Goal: Task Accomplishment & Management: Use online tool/utility

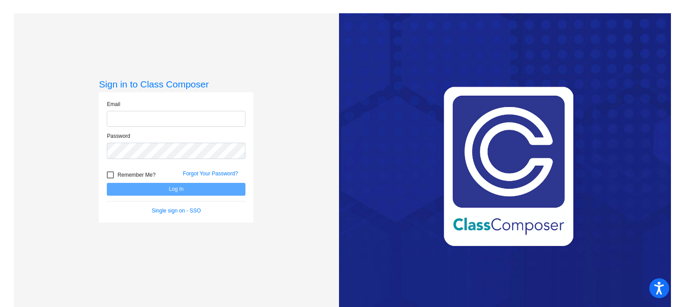
type input "[EMAIL_ADDRESS][DOMAIN_NAME]"
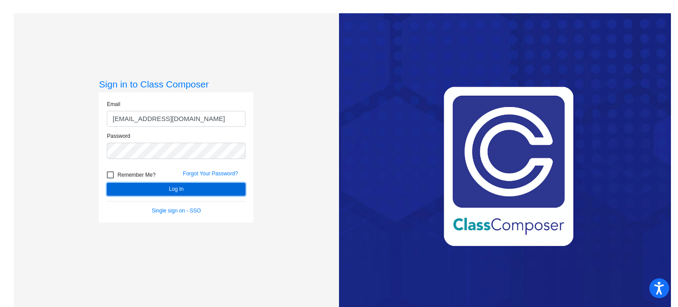
click at [181, 190] on button "Log In" at bounding box center [176, 189] width 139 height 13
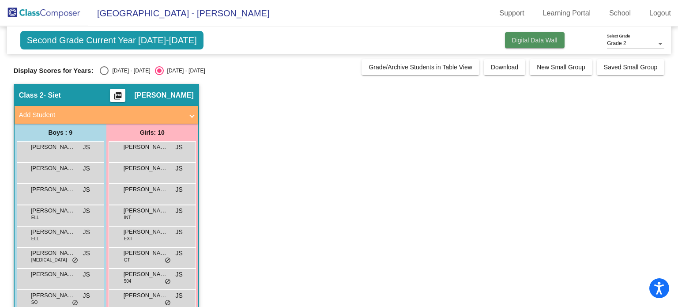
click at [524, 33] on button "Digital Data Wall" at bounding box center [535, 40] width 60 height 16
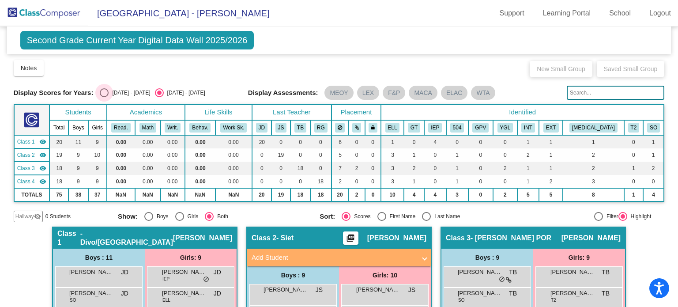
click at [105, 93] on div "Select an option" at bounding box center [104, 92] width 9 height 9
click at [104, 97] on input "[DATE] - [DATE]" at bounding box center [104, 97] width 0 height 0
radio input "true"
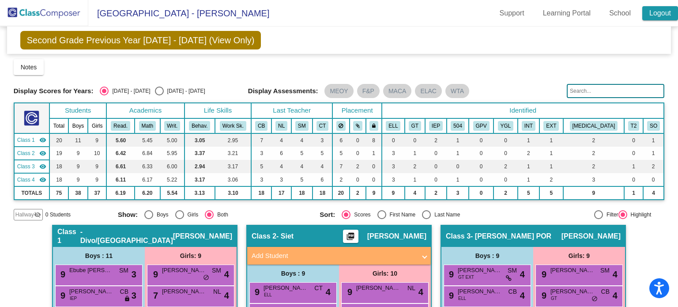
click at [654, 17] on link "Logout" at bounding box center [660, 13] width 36 height 14
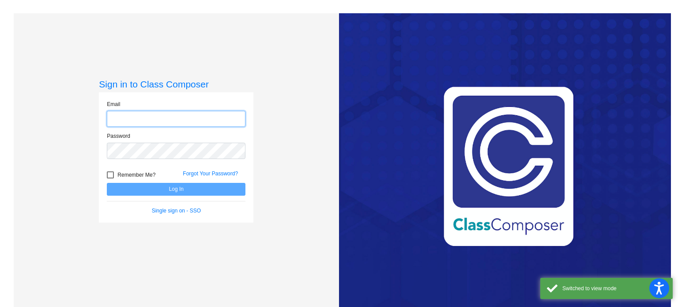
type input "[EMAIL_ADDRESS][DOMAIN_NAME]"
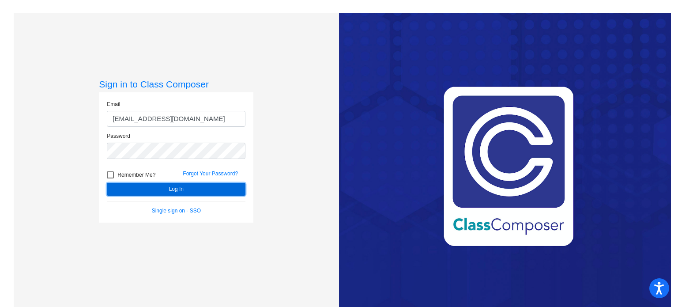
click at [161, 186] on button "Log In" at bounding box center [176, 189] width 139 height 13
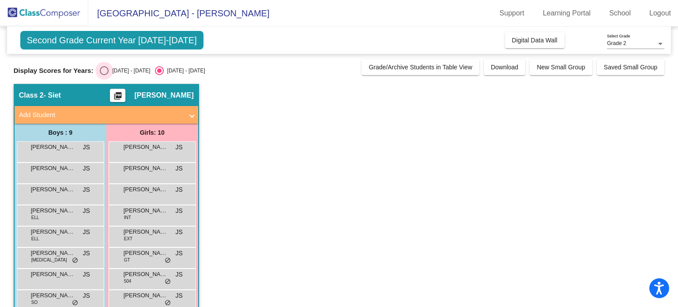
click at [100, 72] on div "Select an option" at bounding box center [104, 70] width 9 height 9
click at [104, 75] on input "[DATE] - [DATE]" at bounding box center [104, 75] width 0 height 0
radio input "true"
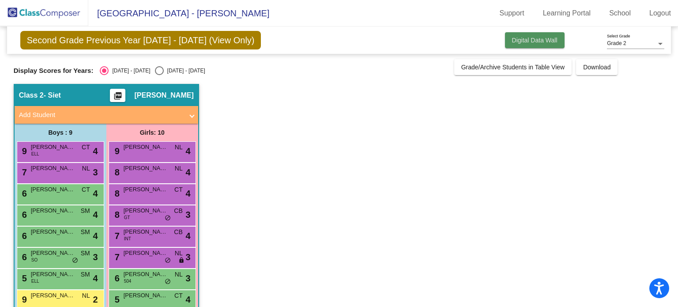
click at [512, 43] on span "Digital Data Wall" at bounding box center [534, 40] width 45 height 7
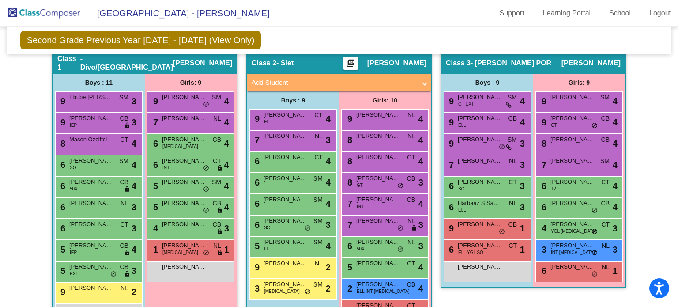
scroll to position [174, 0]
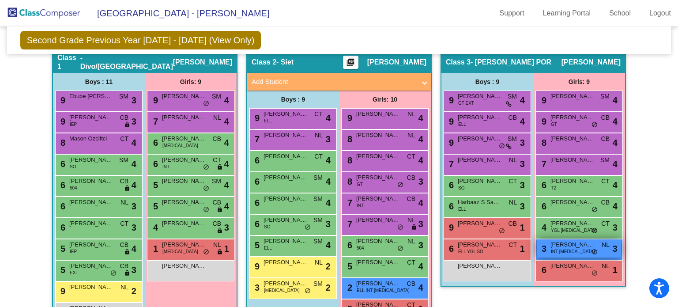
click at [572, 250] on div "3 [PERSON_NAME] INT [MEDICAL_DATA] NL lock do_not_disturb_alt 3" at bounding box center [579, 248] width 84 height 18
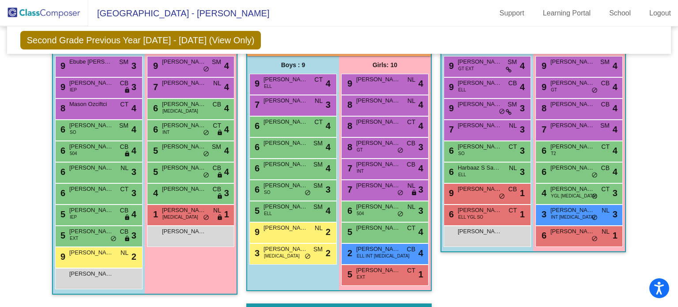
scroll to position [208, 0]
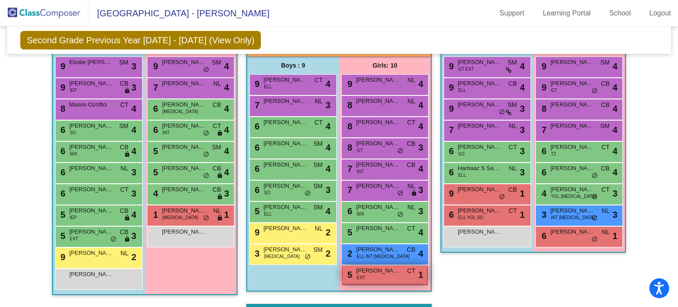
click at [391, 271] on span "[PERSON_NAME]" at bounding box center [378, 270] width 44 height 9
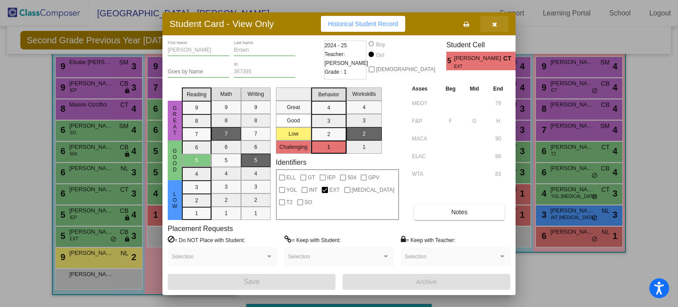
click at [499, 21] on button "button" at bounding box center [494, 24] width 28 height 16
